Goal: Information Seeking & Learning: Learn about a topic

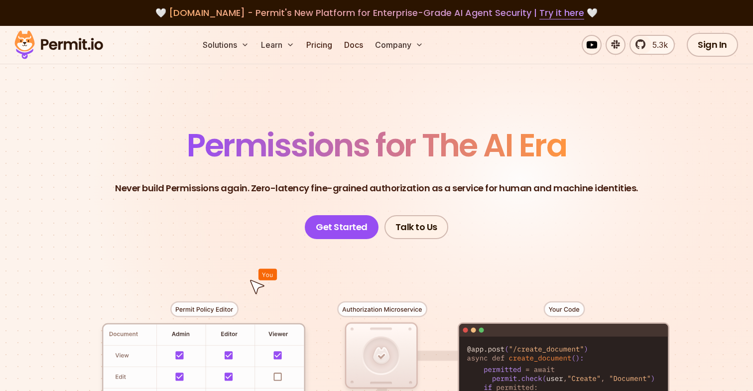
click at [282, 154] on span "Permissions for The AI Era" at bounding box center [376, 145] width 379 height 44
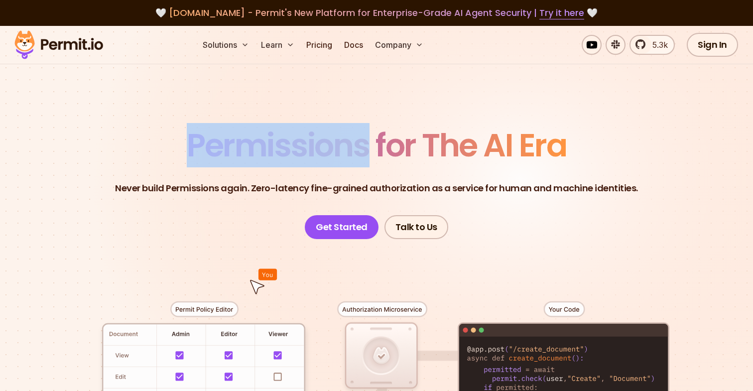
click at [282, 154] on span "Permissions for The AI Era" at bounding box center [376, 145] width 379 height 44
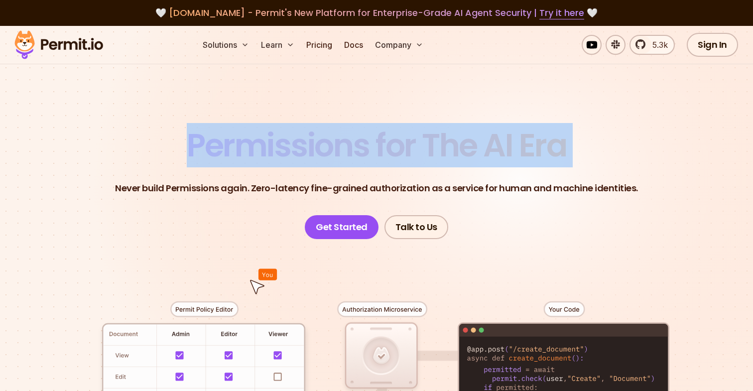
click at [282, 154] on span "Permissions for The AI Era" at bounding box center [376, 145] width 379 height 44
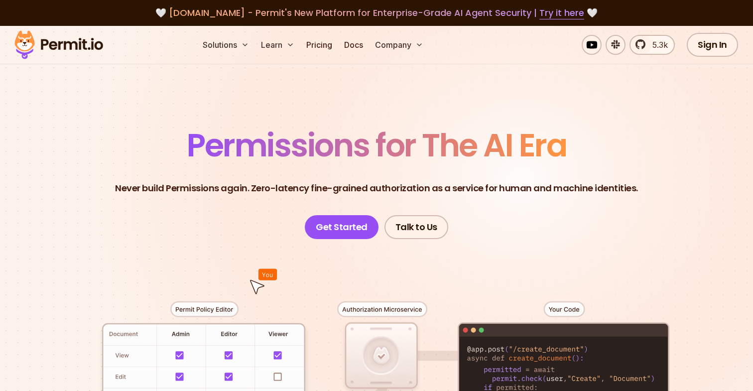
click at [280, 181] on p "Never build Permissions again. Zero-latency fine-grained authorization as a ser…" at bounding box center [376, 188] width 523 height 14
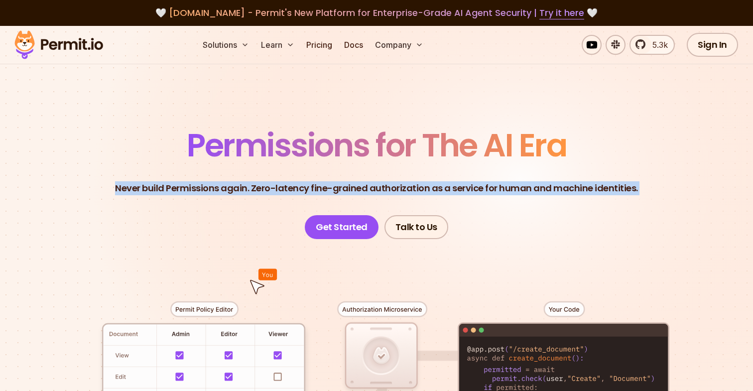
click at [280, 181] on p "Never build Permissions again. Zero-latency fine-grained authorization as a ser…" at bounding box center [376, 188] width 523 height 14
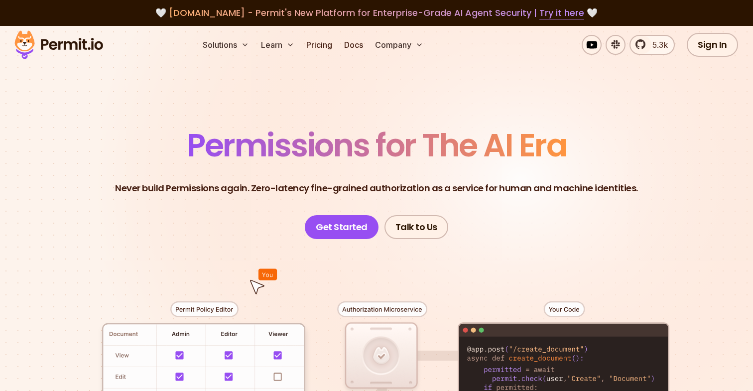
click at [318, 182] on p "Never build Permissions again. Zero-latency fine-grained authorization as a ser…" at bounding box center [376, 188] width 523 height 14
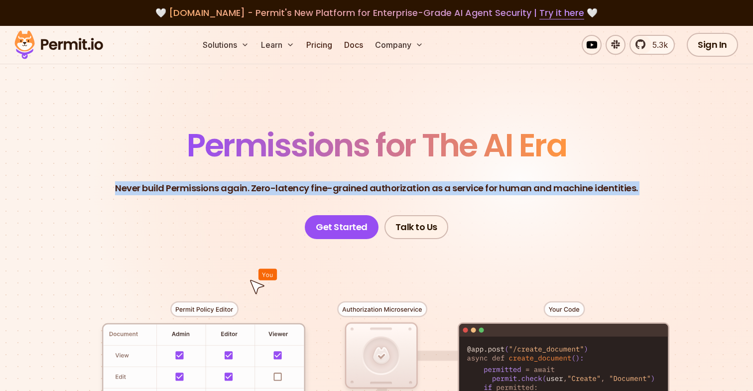
click at [318, 182] on p "Never build Permissions again. Zero-latency fine-grained authorization as a ser…" at bounding box center [376, 188] width 523 height 14
click at [341, 182] on p "Never build Permissions again. Zero-latency fine-grained authorization as a ser…" at bounding box center [376, 188] width 523 height 14
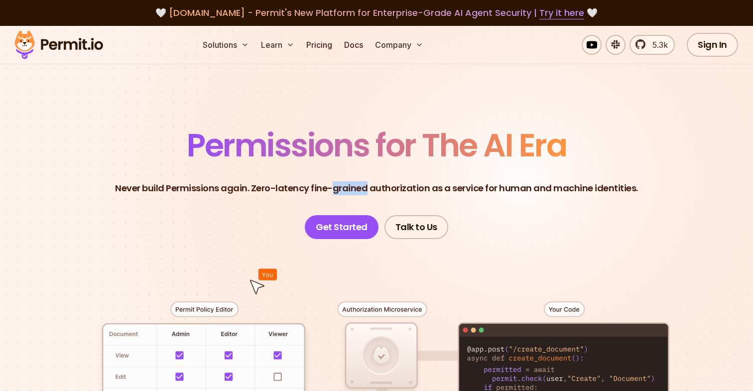
click at [341, 182] on p "Never build Permissions again. Zero-latency fine-grained authorization as a ser…" at bounding box center [376, 188] width 523 height 14
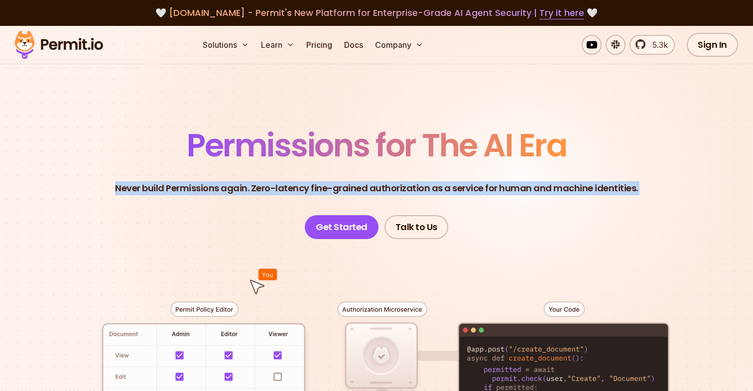
click at [341, 182] on p "Never build Permissions again. Zero-latency fine-grained authorization as a ser…" at bounding box center [376, 188] width 523 height 14
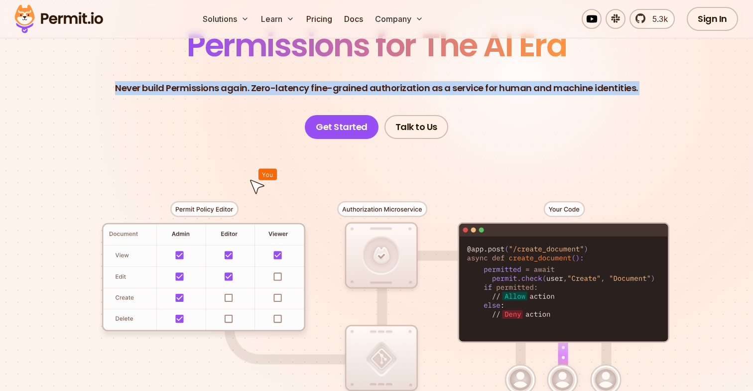
scroll to position [105, 0]
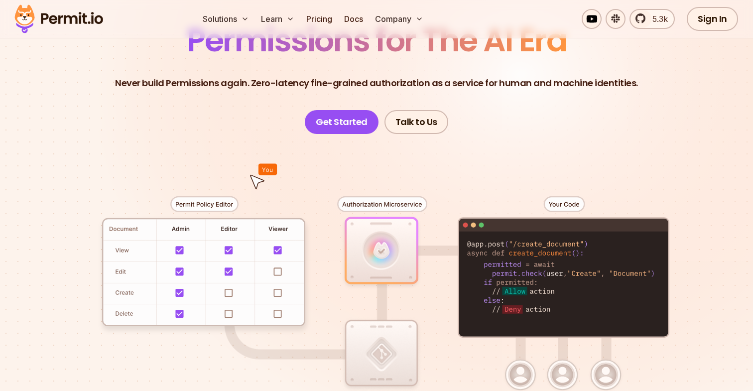
click at [39, 198] on div at bounding box center [376, 317] width 697 height 366
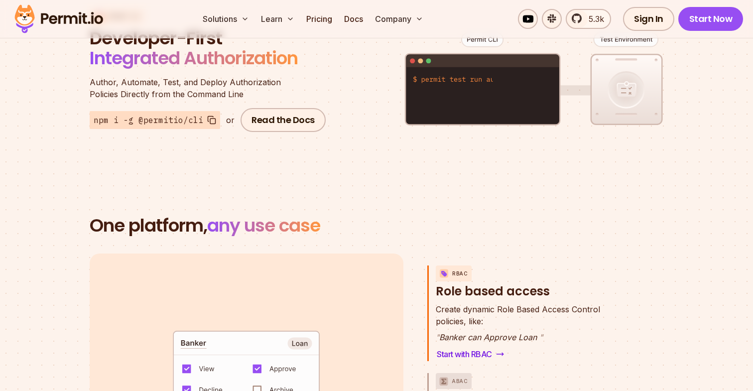
scroll to position [1145, 0]
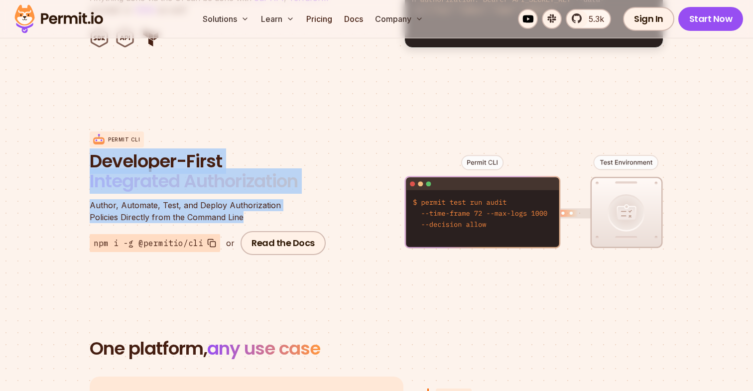
drag, startPoint x: 61, startPoint y: 143, endPoint x: 338, endPoint y: 201, distance: 283.2
click at [338, 201] on section "Permit CLI Developer-First Integrated Authorization Author, Automate, Test, and…" at bounding box center [376, 194] width 753 height 196
click at [338, 201] on div "Permit CLI Developer-First Integrated Authorization Author, Automate, Test, and…" at bounding box center [377, 194] width 574 height 196
drag, startPoint x: 338, startPoint y: 201, endPoint x: 295, endPoint y: 98, distance: 111.8
click at [295, 98] on div "Permit CLI Developer-First Integrated Authorization Author, Automate, Test, and…" at bounding box center [377, 194] width 574 height 196
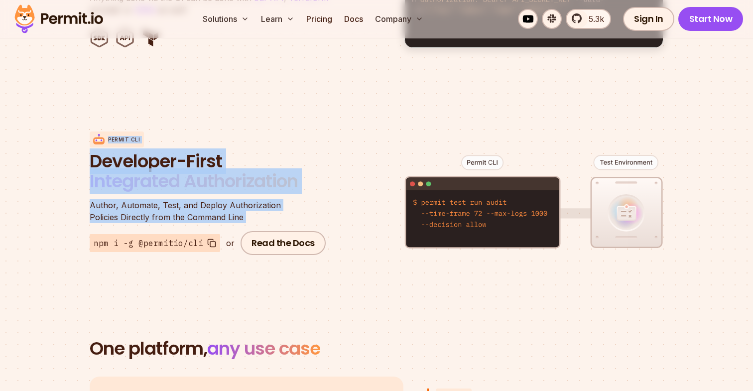
click at [295, 98] on div "Permit CLI Developer-First Integrated Authorization Author, Automate, Test, and…" at bounding box center [377, 194] width 574 height 196
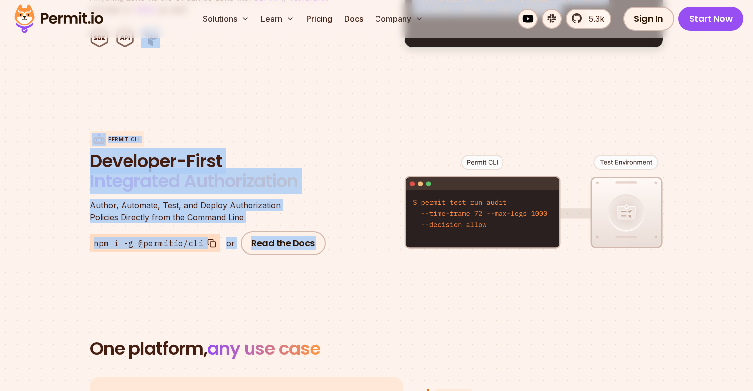
drag, startPoint x: 326, startPoint y: 292, endPoint x: 236, endPoint y: 80, distance: 230.0
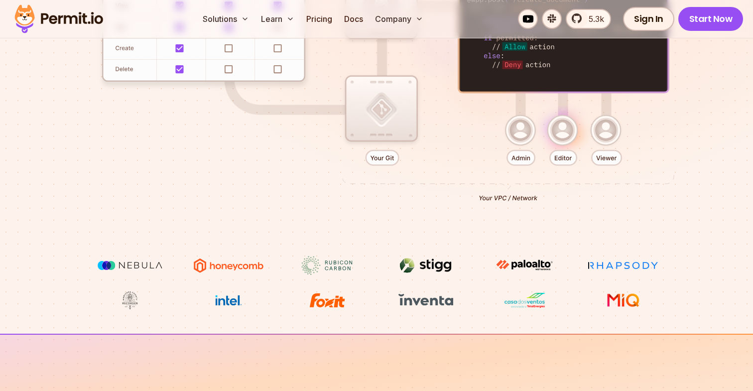
scroll to position [0, 0]
